Goal: Book appointment/travel/reservation

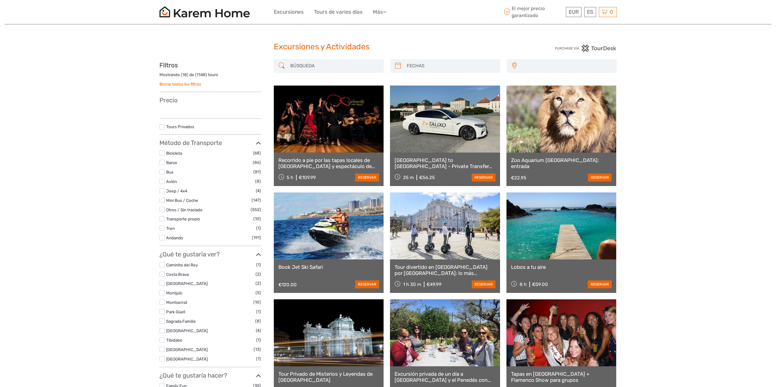
select select
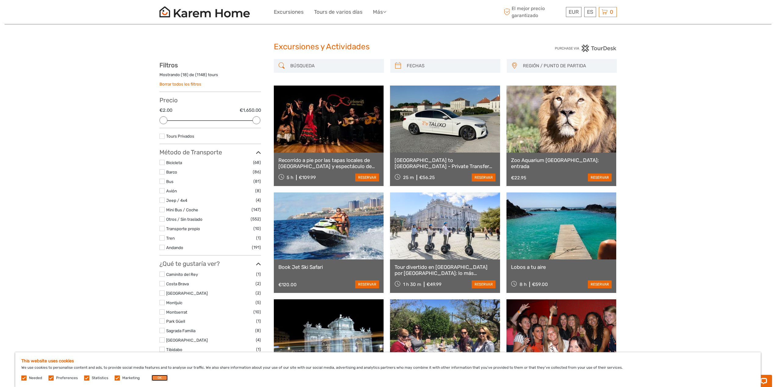
click at [157, 375] on button "OK" at bounding box center [159, 378] width 16 height 6
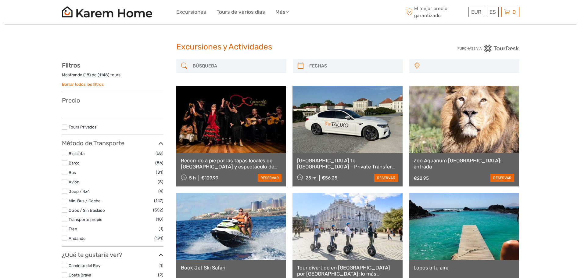
select select
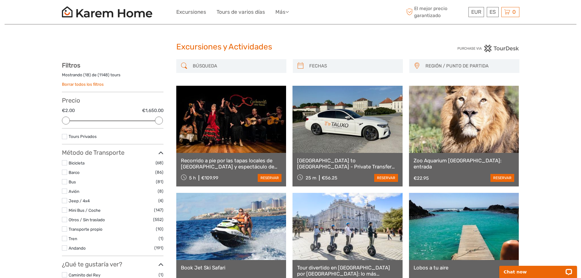
click at [82, 44] on div "Excursiones y Actividades Excursiones y Actividades" at bounding box center [290, 50] width 457 height 20
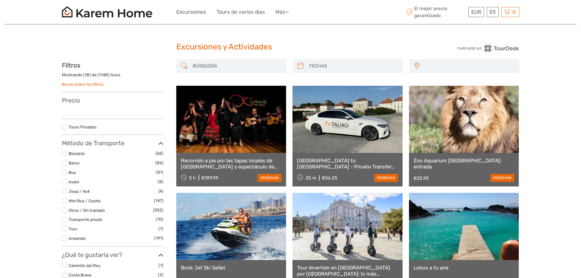
select select
